Goal: Task Accomplishment & Management: Manage account settings

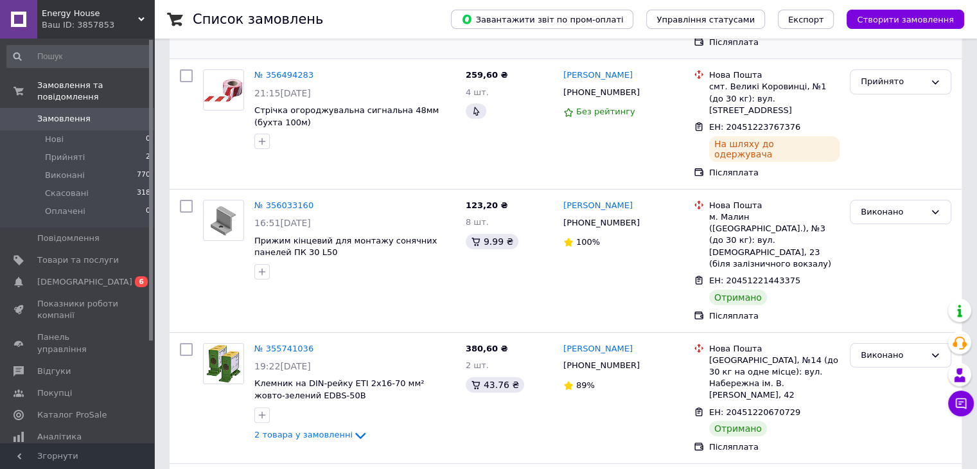
scroll to position [470, 0]
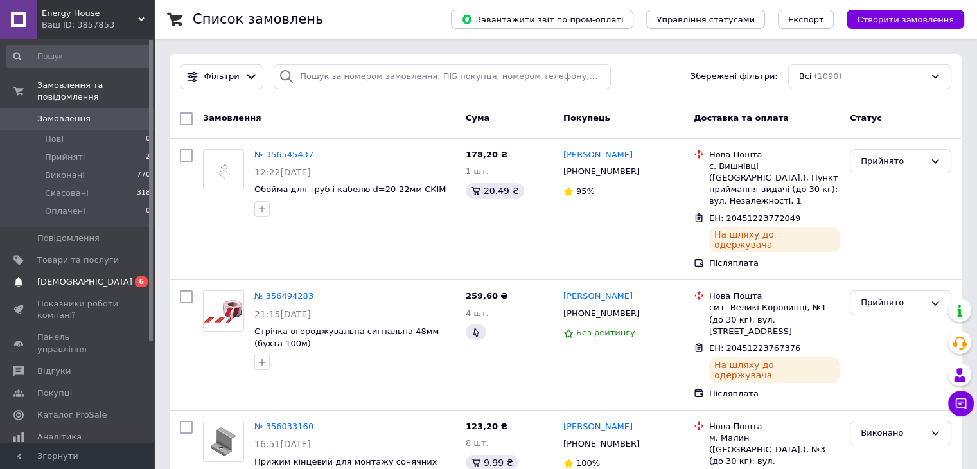
click at [34, 276] on span at bounding box center [18, 282] width 37 height 12
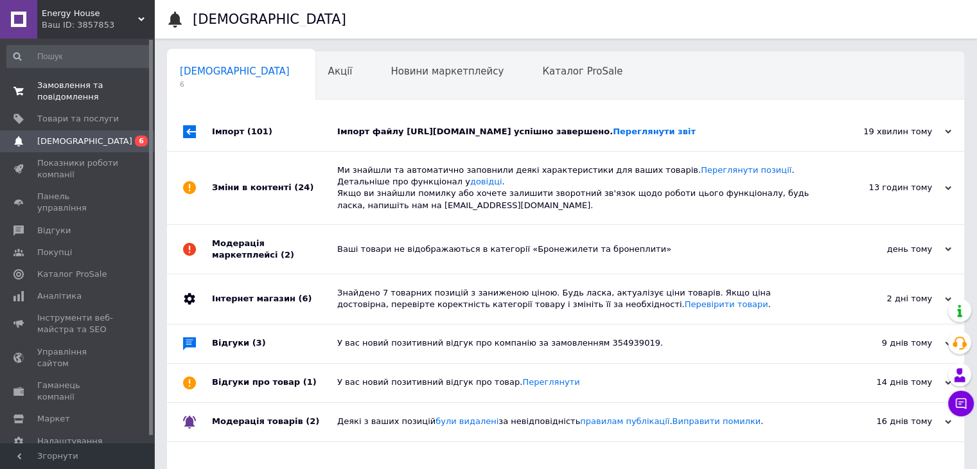
click at [107, 101] on span "Замовлення та повідомлення" at bounding box center [78, 91] width 82 height 23
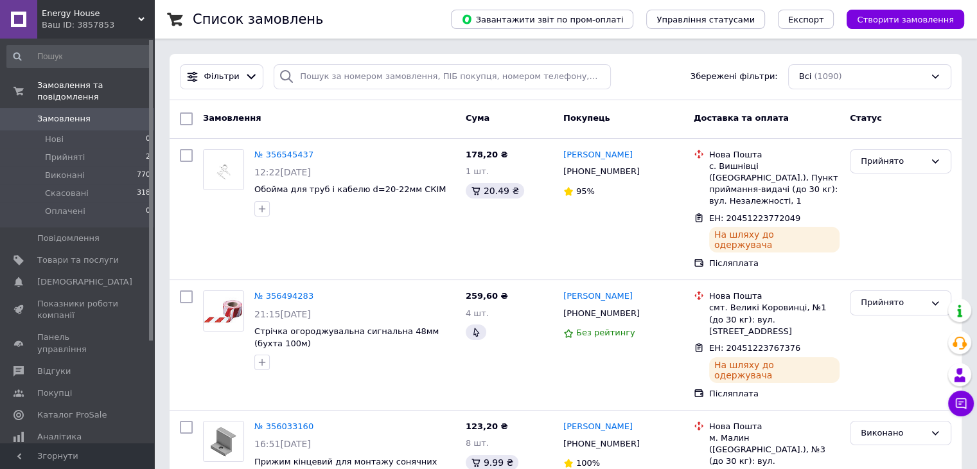
click at [673, 127] on div "Покупець" at bounding box center [623, 118] width 130 height 23
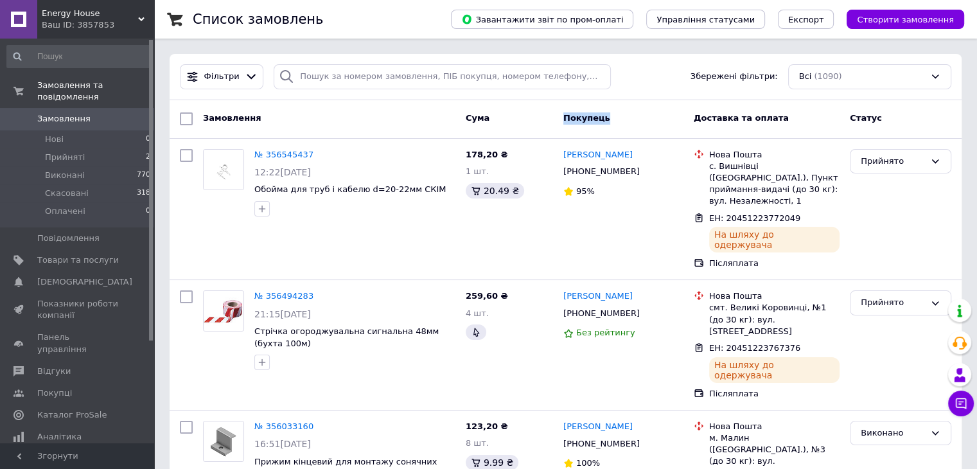
click at [673, 127] on div "Покупець" at bounding box center [623, 118] width 130 height 23
